Goal: Transaction & Acquisition: Purchase product/service

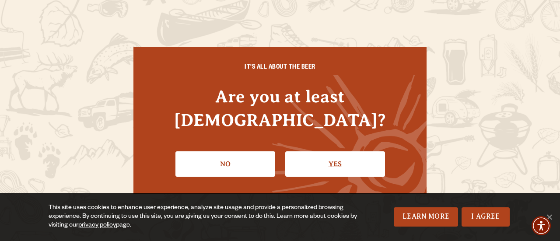
click at [316, 152] on link "Yes" at bounding box center [335, 163] width 100 height 25
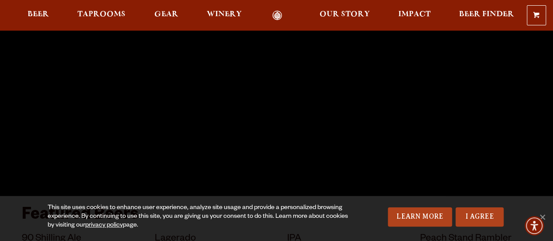
scroll to position [131, 0]
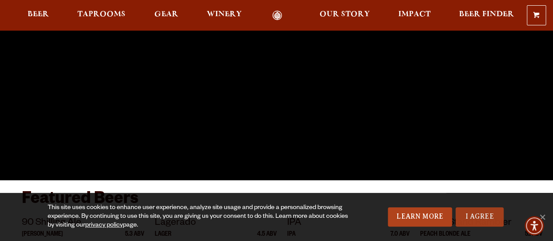
click at [478, 216] on link "I Agree" at bounding box center [480, 216] width 48 height 19
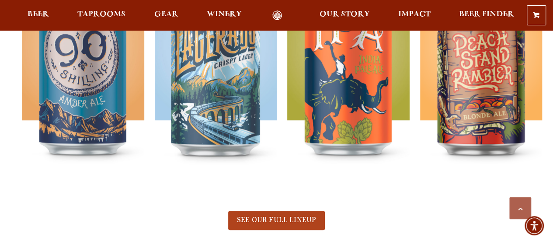
scroll to position [481, 0]
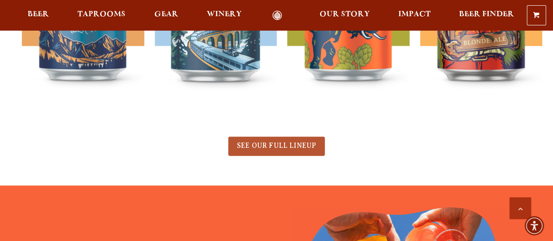
click at [279, 143] on span "SEE OUR FULL LINEUP" at bounding box center [276, 146] width 79 height 8
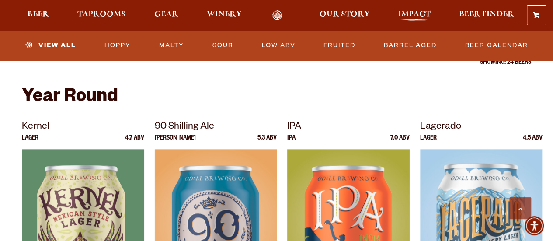
scroll to position [306, 0]
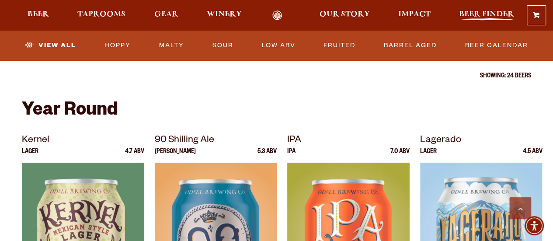
click at [472, 12] on span "Beer Finder" at bounding box center [486, 14] width 55 height 7
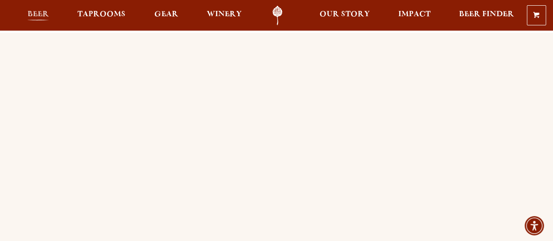
click at [36, 13] on span "Beer" at bounding box center [38, 14] width 21 height 7
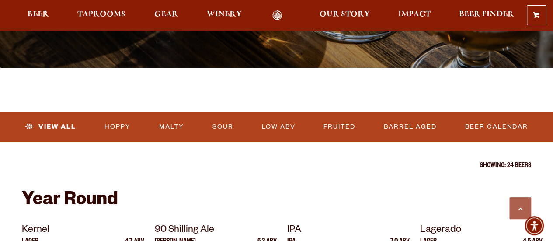
scroll to position [219, 0]
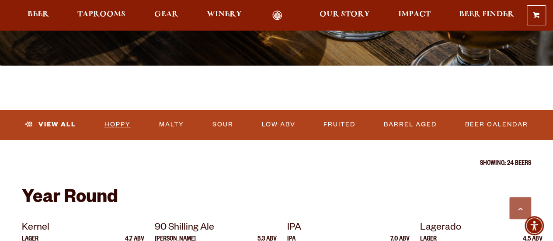
click at [124, 126] on link "Hoppy" at bounding box center [117, 125] width 33 height 20
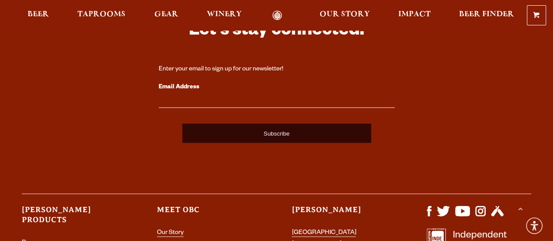
scroll to position [743, 0]
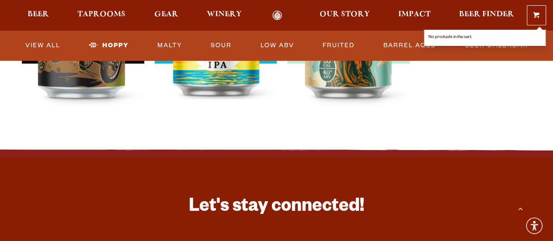
click at [540, 10] on link "0 Shopping Cart" at bounding box center [536, 15] width 18 height 19
